Goal: Information Seeking & Learning: Learn about a topic

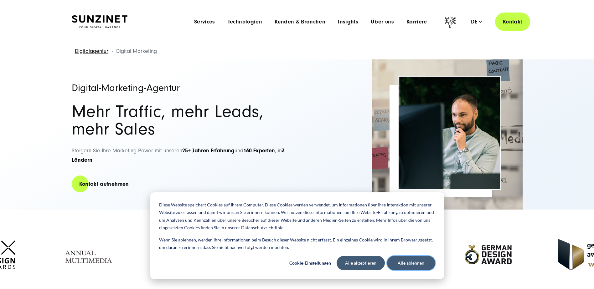
click at [411, 265] on button "Alle ablehnen" at bounding box center [411, 263] width 48 height 14
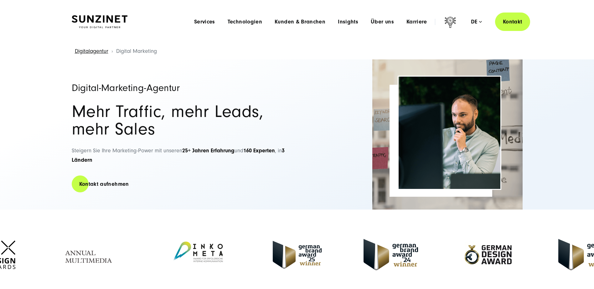
click at [49, 38] on header "Smart Search AI Hier können Sie eine konkrete Frage zu unserer Agentur und unse…" at bounding box center [297, 22] width 594 height 44
click at [43, 75] on div "Digital-Marketing-Agentur Mehr Traffic, mehr Leads, mehr Sales Steigern Sie Ihr…" at bounding box center [297, 135] width 594 height 150
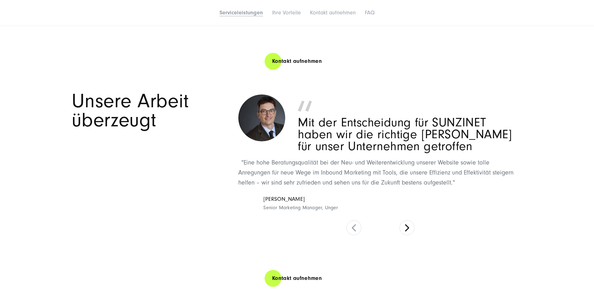
scroll to position [1023, 0]
click at [265, 120] on img at bounding box center [261, 117] width 47 height 47
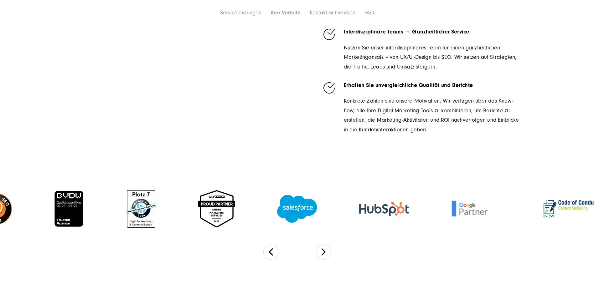
scroll to position [1650, 0]
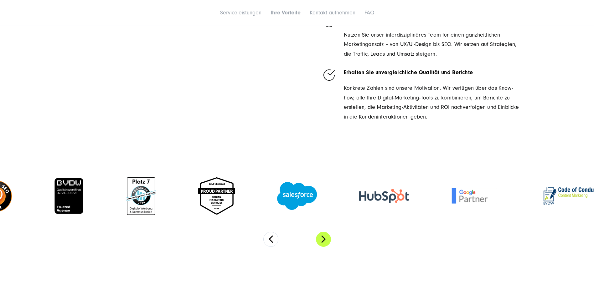
click at [325, 232] on button "Next" at bounding box center [323, 239] width 15 height 15
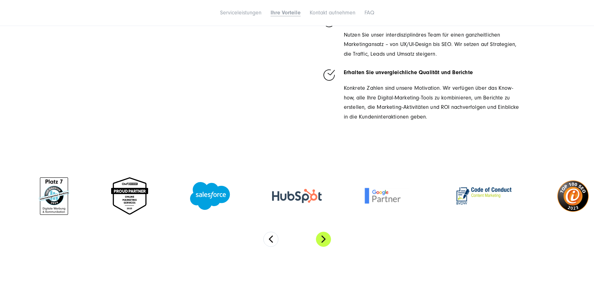
click at [325, 232] on button "Next" at bounding box center [323, 239] width 15 height 15
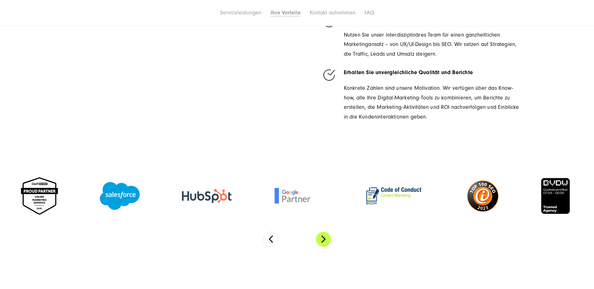
click at [325, 232] on button "Next" at bounding box center [323, 239] width 15 height 15
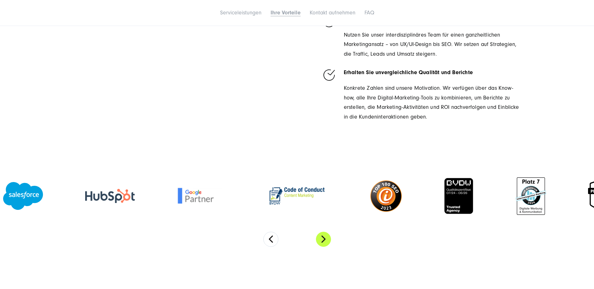
click at [325, 232] on button "Next" at bounding box center [323, 239] width 15 height 15
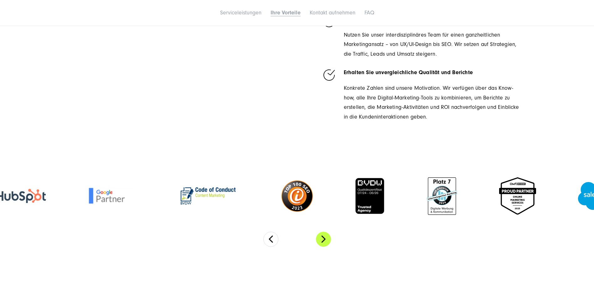
click at [325, 232] on button "Next" at bounding box center [323, 239] width 15 height 15
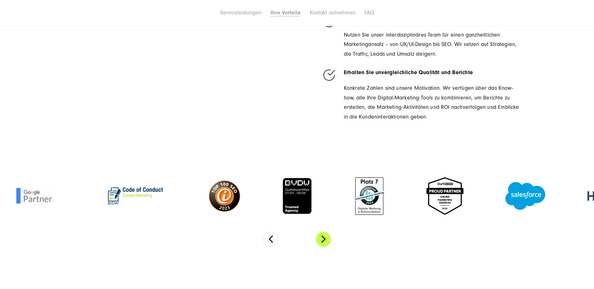
click at [326, 232] on button "Next" at bounding box center [323, 239] width 15 height 15
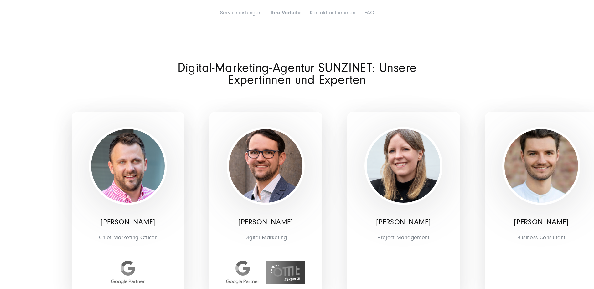
scroll to position [1900, 0]
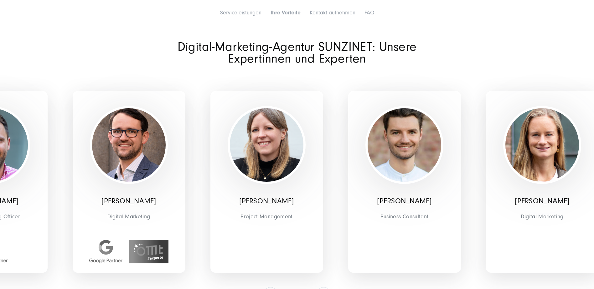
drag, startPoint x: 268, startPoint y: 185, endPoint x: 128, endPoint y: 183, distance: 139.7
click at [128, 183] on div "[PERSON_NAME] Digital Marketing" at bounding box center [129, 182] width 113 height 182
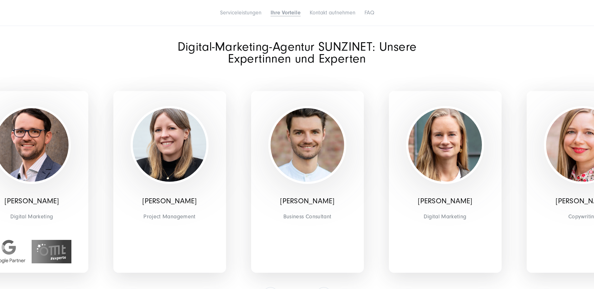
drag, startPoint x: 282, startPoint y: 184, endPoint x: 185, endPoint y: 183, distance: 97.1
click at [185, 183] on div "[PERSON_NAME] Project Management" at bounding box center [169, 182] width 113 height 182
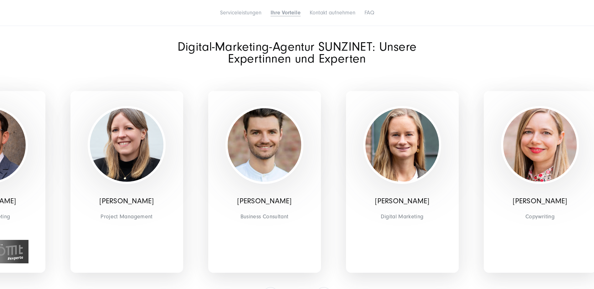
drag, startPoint x: 263, startPoint y: 181, endPoint x: 189, endPoint y: 182, distance: 74.9
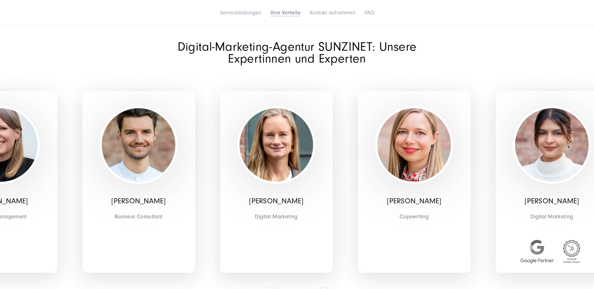
drag, startPoint x: 189, startPoint y: 154, endPoint x: 143, endPoint y: 153, distance: 46.1
click at [143, 153] on img at bounding box center [139, 145] width 74 height 74
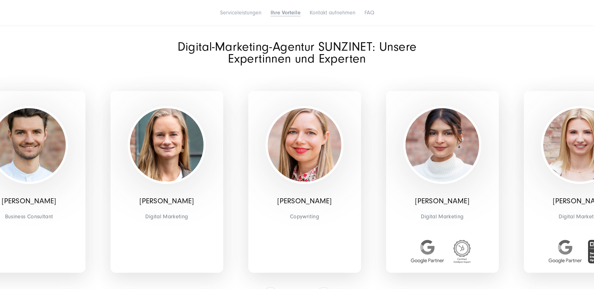
drag, startPoint x: 266, startPoint y: 155, endPoint x: 172, endPoint y: 151, distance: 94.1
click at [172, 151] on img at bounding box center [167, 145] width 74 height 74
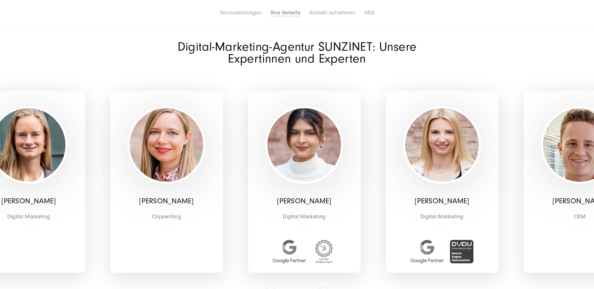
drag, startPoint x: 279, startPoint y: 148, endPoint x: 127, endPoint y: 147, distance: 151.3
click at [133, 147] on img at bounding box center [167, 145] width 74 height 74
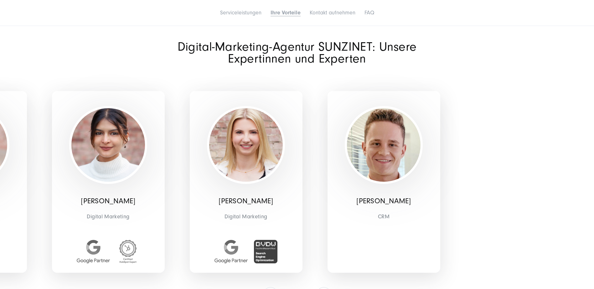
drag, startPoint x: 287, startPoint y: 146, endPoint x: 122, endPoint y: 144, distance: 164.8
click at [123, 144] on img at bounding box center [108, 145] width 74 height 74
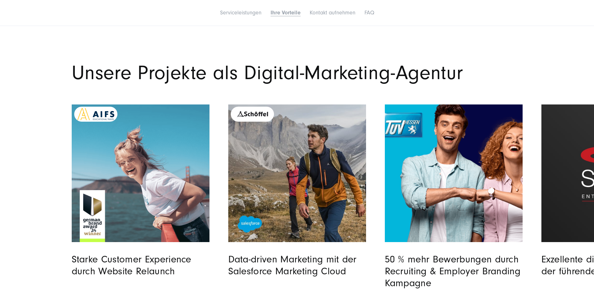
scroll to position [2214, 0]
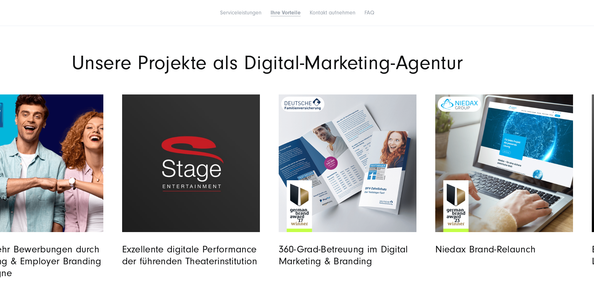
drag, startPoint x: 524, startPoint y: 163, endPoint x: 91, endPoint y: 177, distance: 432.8
click at [91, 177] on div "50 % mehr Bewerbungen durch Recruiting & Employer Branding Kampagne" at bounding box center [44, 187] width 157 height 185
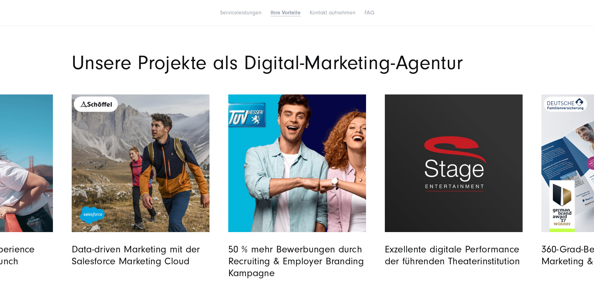
drag, startPoint x: 401, startPoint y: 185, endPoint x: 177, endPoint y: 173, distance: 224.3
click at [147, 179] on div "Starke Customer Experience durch Website Relaunch Data-driven Marketing mit der…" at bounding box center [463, 187] width 1096 height 185
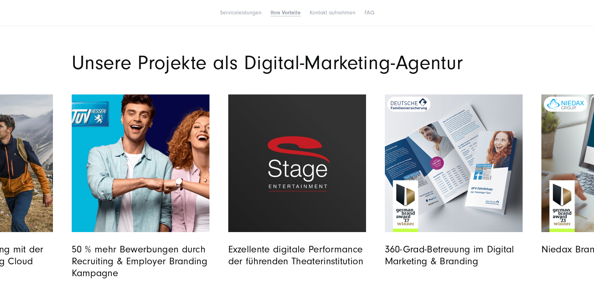
drag, startPoint x: 306, startPoint y: 161, endPoint x: 0, endPoint y: 144, distance: 306.2
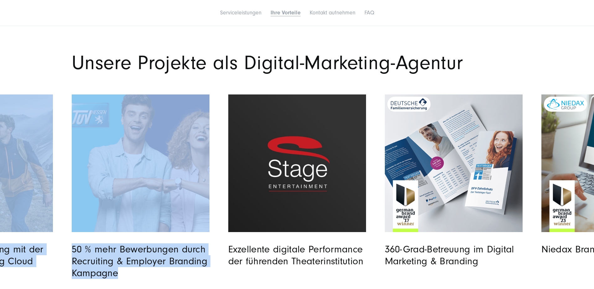
drag, startPoint x: 379, startPoint y: 151, endPoint x: 56, endPoint y: 154, distance: 323.6
click at [56, 154] on div "Starke Customer Experience durch Website Relaunch Data-driven Marketing mit der…" at bounding box center [306, 187] width 1096 height 185
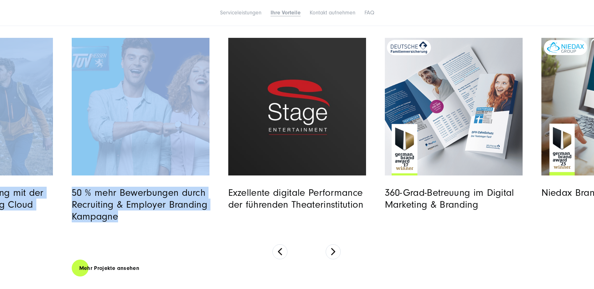
scroll to position [2276, 0]
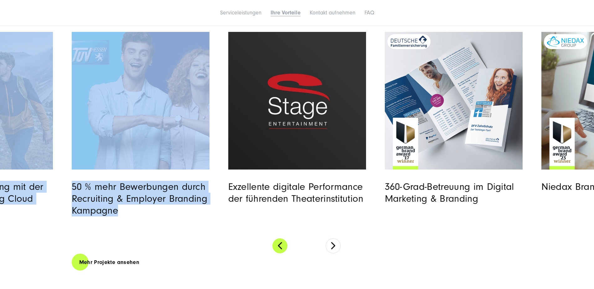
click at [279, 239] on button at bounding box center [280, 246] width 15 height 15
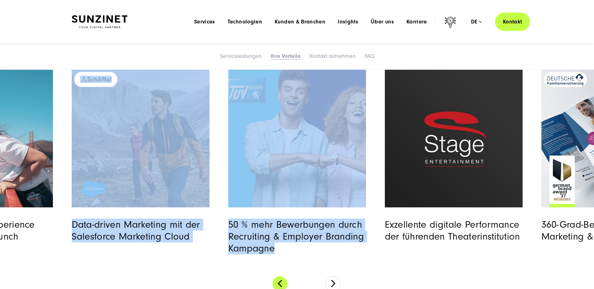
scroll to position [2234, 0]
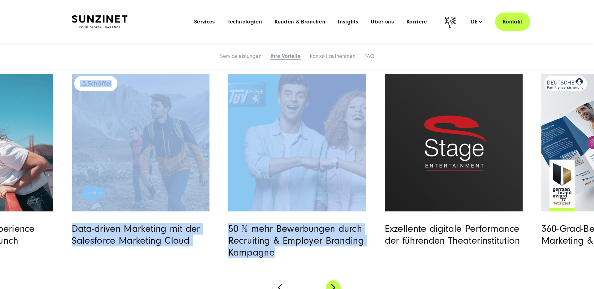
click at [329, 281] on button at bounding box center [333, 288] width 15 height 15
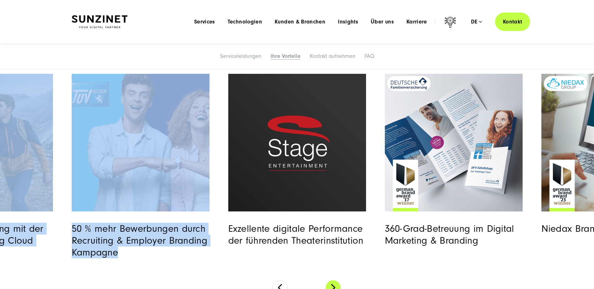
click at [334, 281] on button at bounding box center [333, 288] width 15 height 15
click at [349, 256] on div "Starke Customer Experience durch Website Relaunch Data-driven Marketing mit der…" at bounding box center [307, 185] width 470 height 222
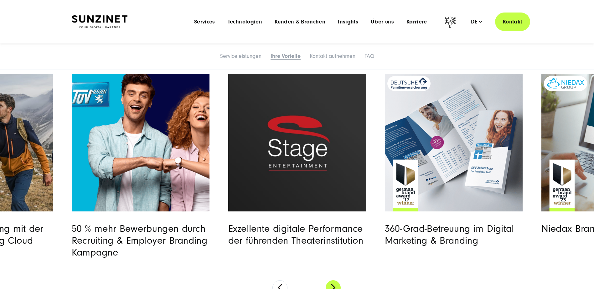
click at [336, 281] on button at bounding box center [333, 288] width 15 height 15
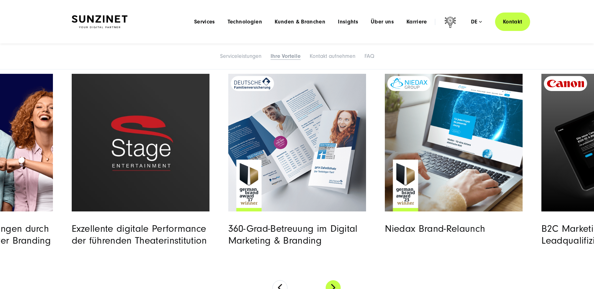
click at [336, 281] on button at bounding box center [333, 288] width 15 height 15
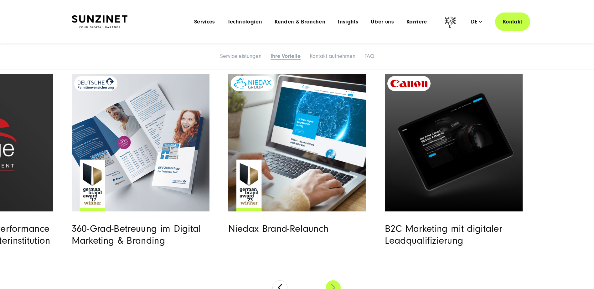
click at [336, 281] on button at bounding box center [333, 288] width 15 height 15
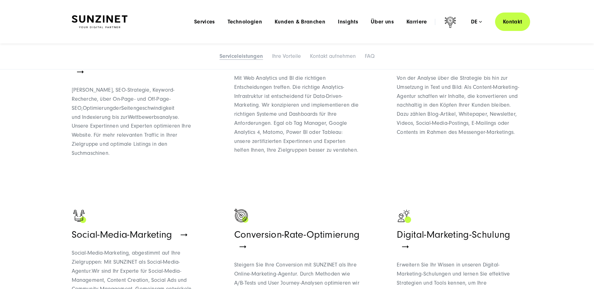
scroll to position [125, 0]
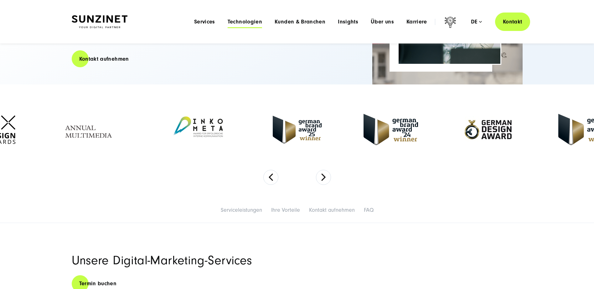
click at [250, 24] on span "Technologien" at bounding box center [245, 22] width 34 height 6
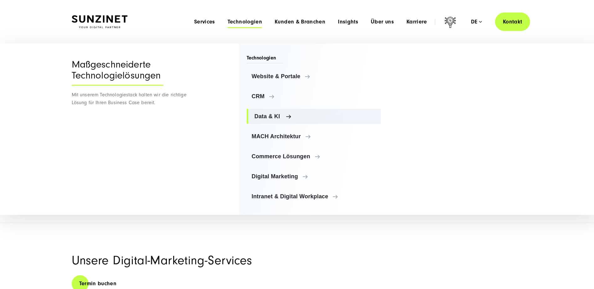
click at [268, 115] on span "Data & KI" at bounding box center [316, 116] width 122 height 6
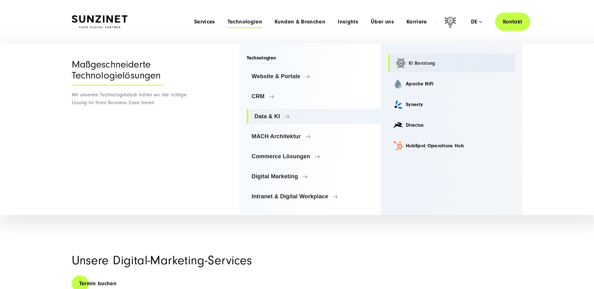
click at [413, 62] on link "KI Beratung" at bounding box center [451, 63] width 127 height 18
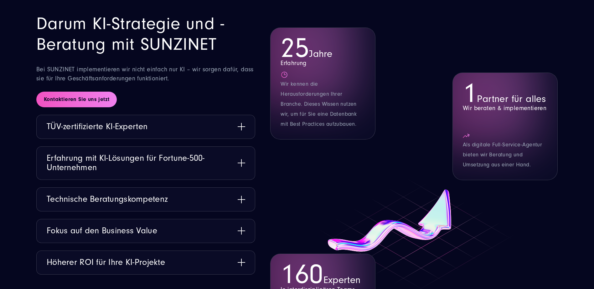
scroll to position [773, 0]
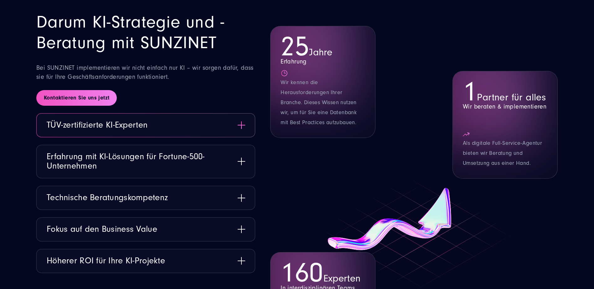
click at [240, 121] on button "TÜV-zertifizierte KI-Experten" at bounding box center [146, 125] width 218 height 23
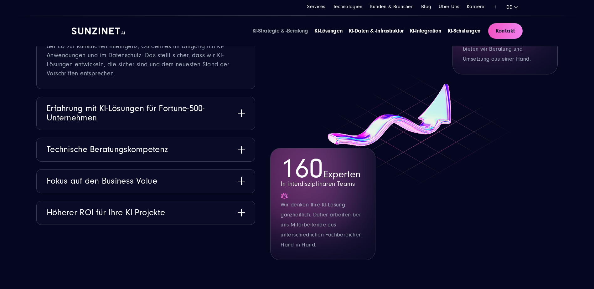
scroll to position [856, 0]
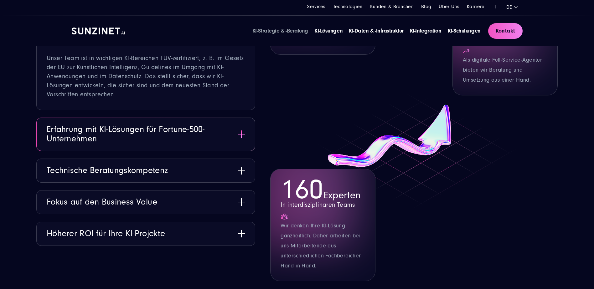
click at [105, 137] on button "Erfahrung mit KI-Lösungen für Fortune-500-Unternehmen" at bounding box center [146, 134] width 218 height 33
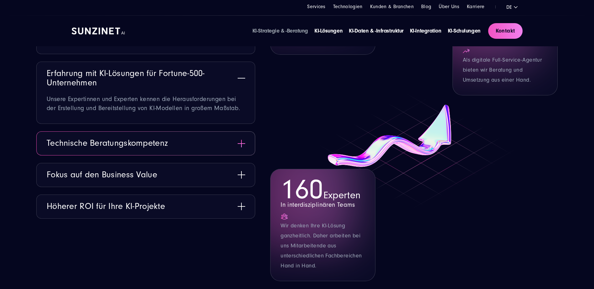
click at [104, 137] on button "Technische Beratungskompetenz" at bounding box center [146, 143] width 218 height 23
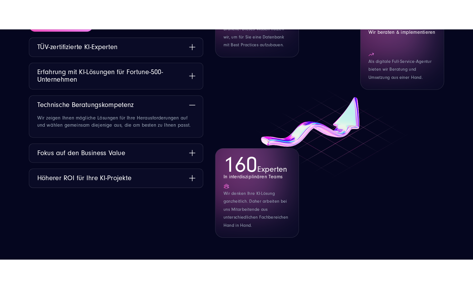
scroll to position [877, 0]
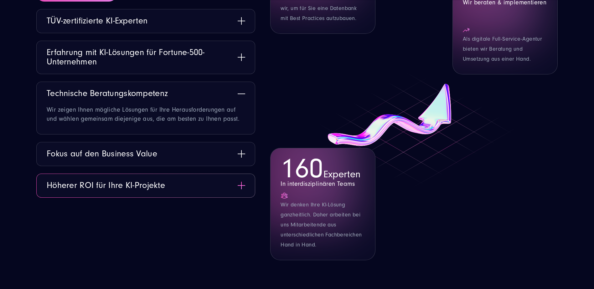
click at [58, 179] on button "Höherer ROI für Ihre KI-Projekte" at bounding box center [146, 185] width 218 height 23
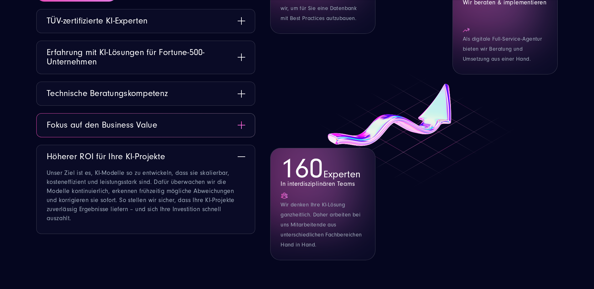
click at [82, 133] on button "Fokus auf den Business Value" at bounding box center [146, 125] width 218 height 23
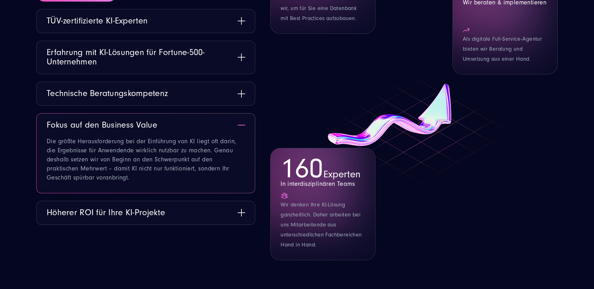
click at [241, 125] on button "Fokus auf den Business Value" at bounding box center [146, 125] width 218 height 23
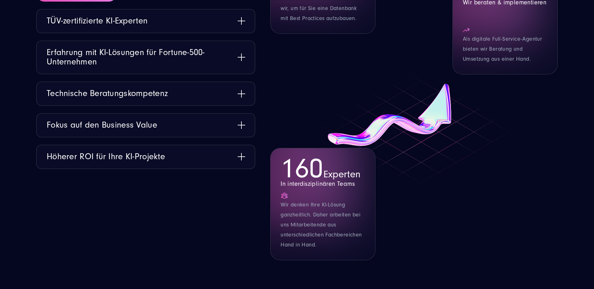
click at [424, 147] on div "25 Jahre Erfahrung Wir kennen die Herausforderungen Ihrer Branche. Dieses Wisse…" at bounding box center [414, 84] width 288 height 353
